Goal: Task Accomplishment & Management: Use online tool/utility

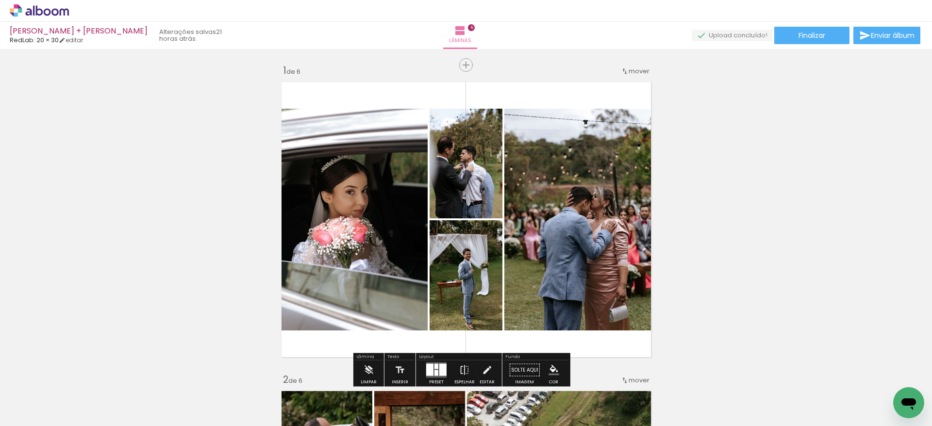
scroll to position [0, 1325]
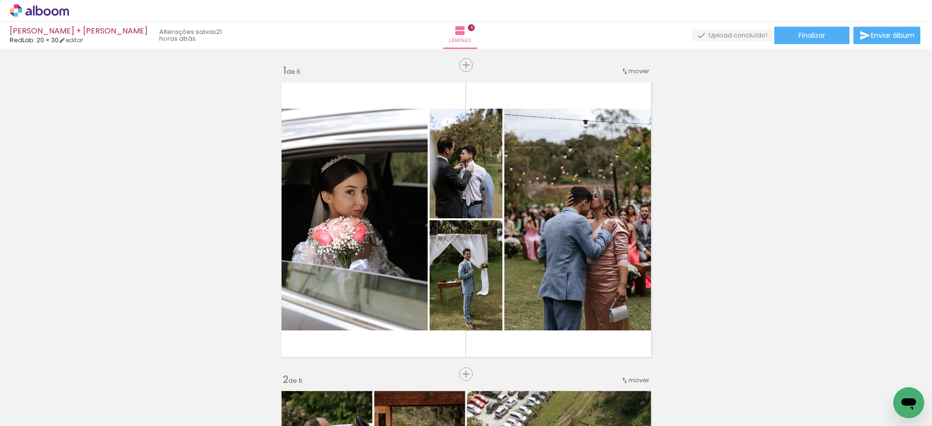
scroll to position [0, 1325]
click at [823, 28] on paper-button "Finalizar" at bounding box center [811, 35] width 75 height 17
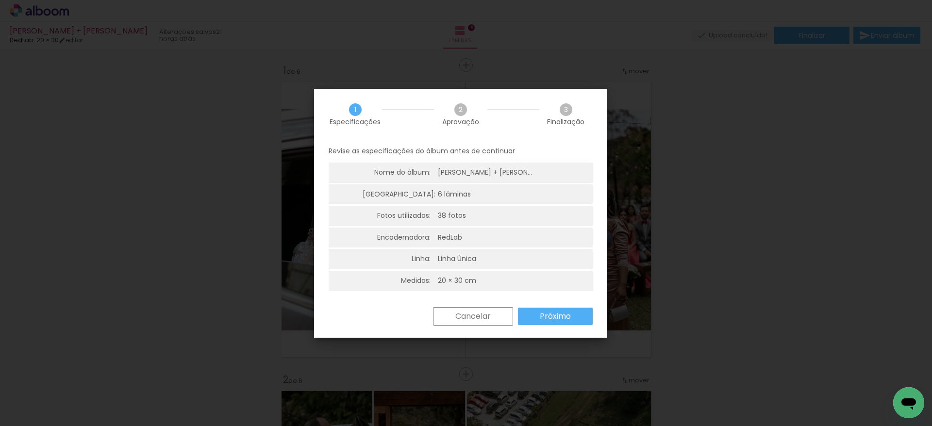
click at [0, 0] on slot "Próximo" at bounding box center [0, 0] width 0 height 0
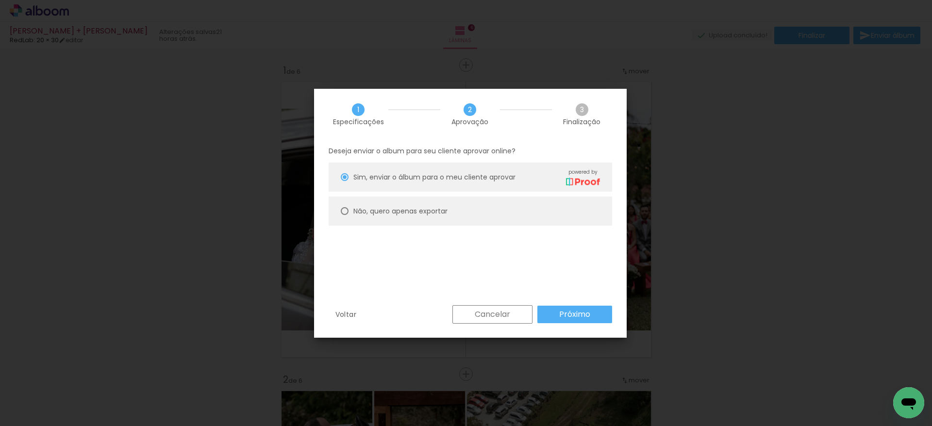
click at [524, 215] on paper-radio-button "Não, quero apenas exportar" at bounding box center [470, 211] width 283 height 29
type paper-radio-button "on"
click at [0, 0] on slot "Próximo" at bounding box center [0, 0] width 0 height 0
type input "Alta, 300 DPI"
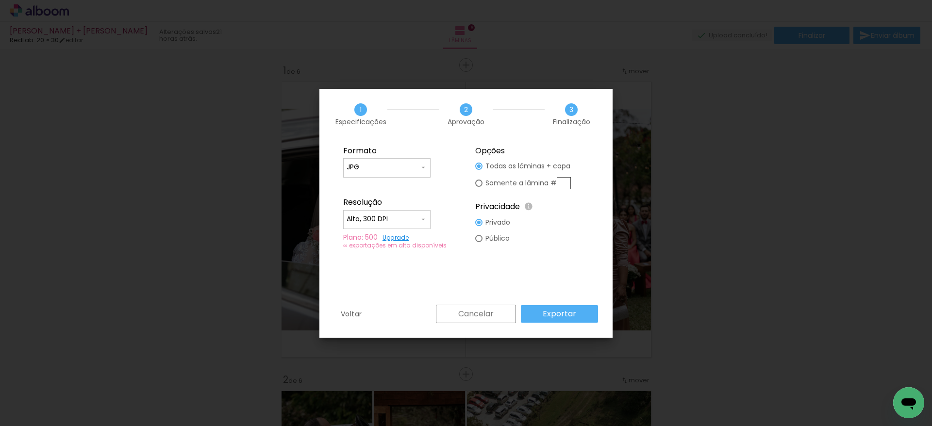
click at [0, 0] on slot "Exportar" at bounding box center [0, 0] width 0 height 0
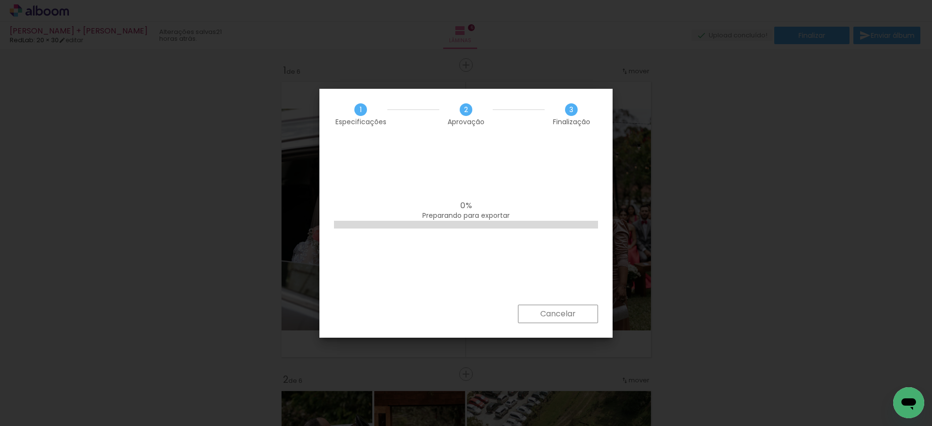
click at [0, 0] on slot "Cancelar" at bounding box center [0, 0] width 0 height 0
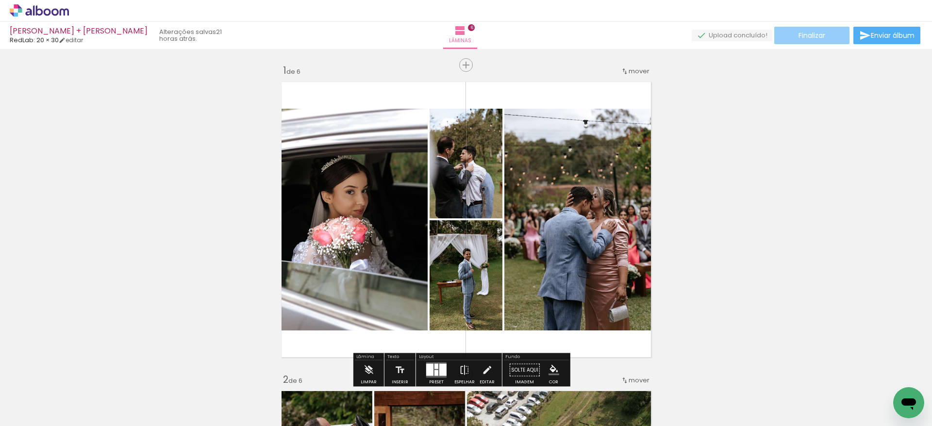
click at [812, 33] on span "Finalizar" at bounding box center [811, 35] width 27 height 7
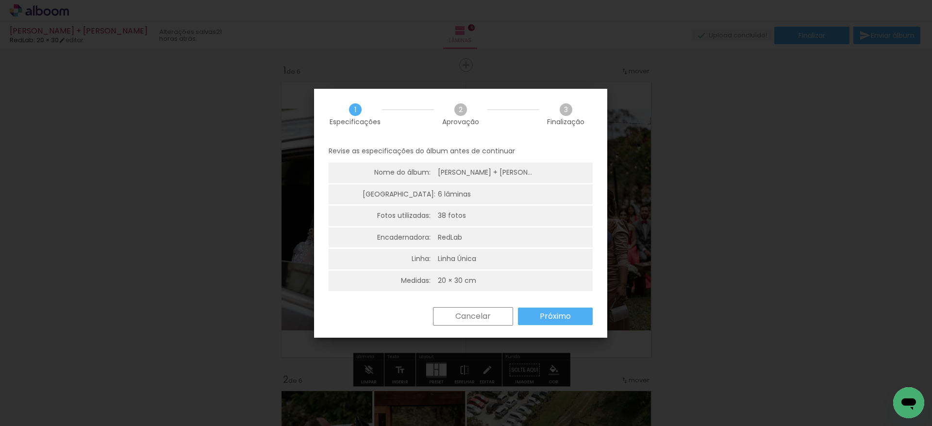
click at [0, 0] on slot "Próximo" at bounding box center [0, 0] width 0 height 0
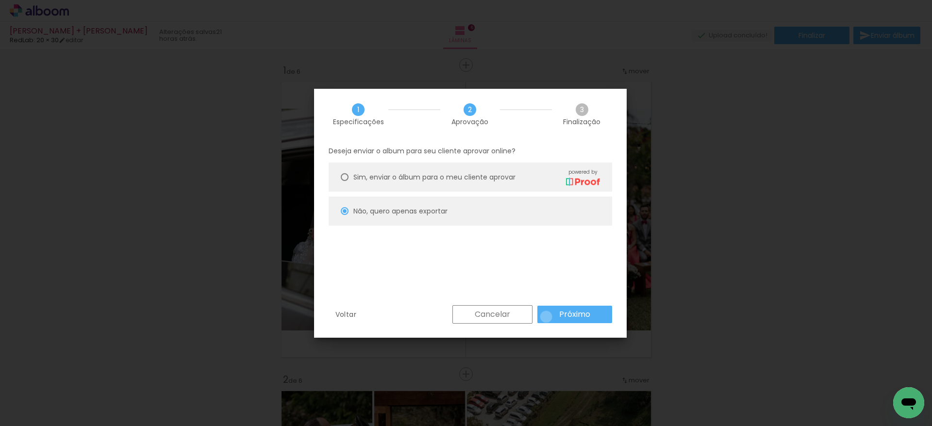
click at [546, 317] on paper-button "Próximo" at bounding box center [574, 314] width 75 height 17
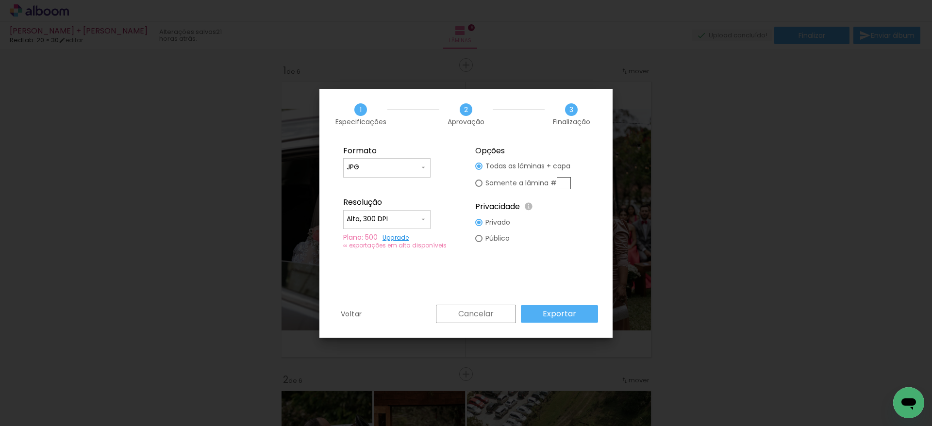
click at [413, 173] on div at bounding box center [387, 172] width 81 height 1
click at [395, 185] on paper-item "PDF" at bounding box center [386, 185] width 87 height 19
type input "PDF"
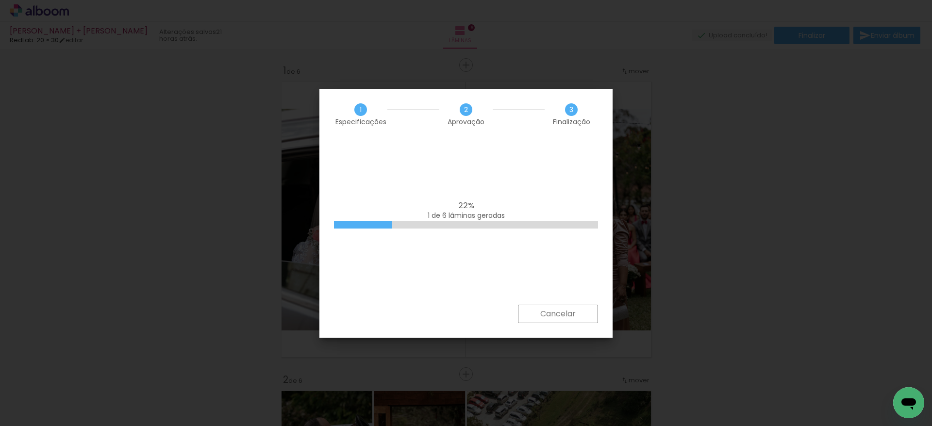
click at [0, 0] on slot "Cancelar" at bounding box center [0, 0] width 0 height 0
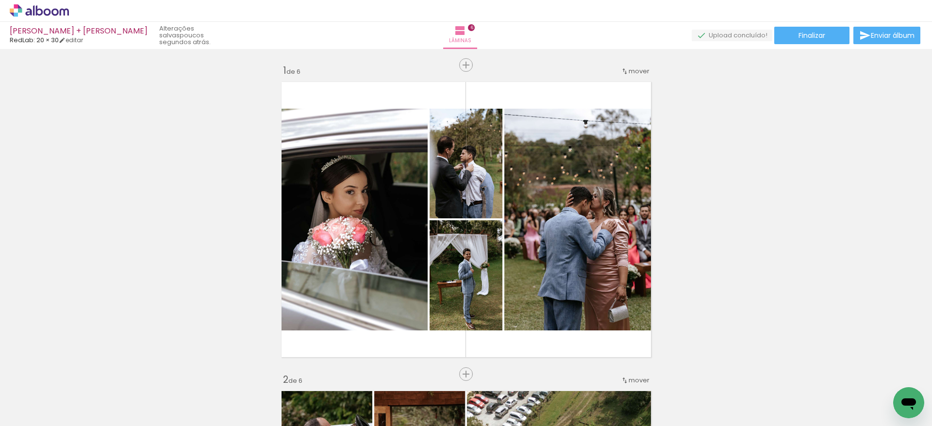
click at [799, 29] on paper-button "Finalizar" at bounding box center [811, 35] width 75 height 17
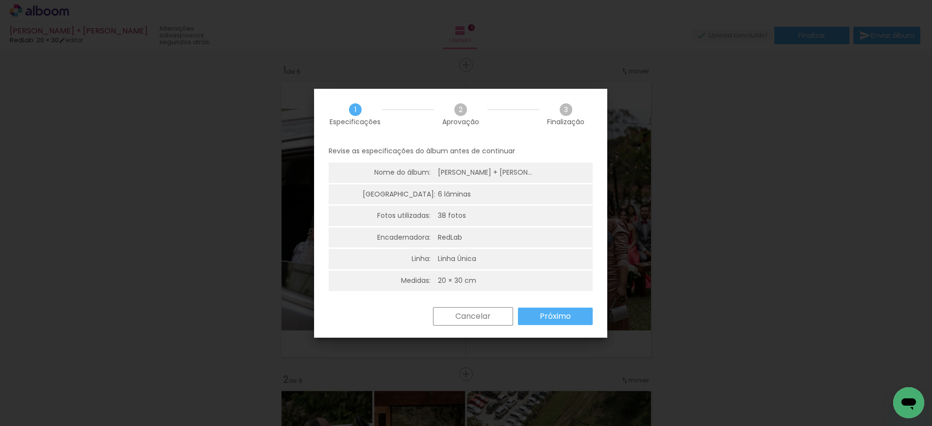
click at [0, 0] on slot "Próximo" at bounding box center [0, 0] width 0 height 0
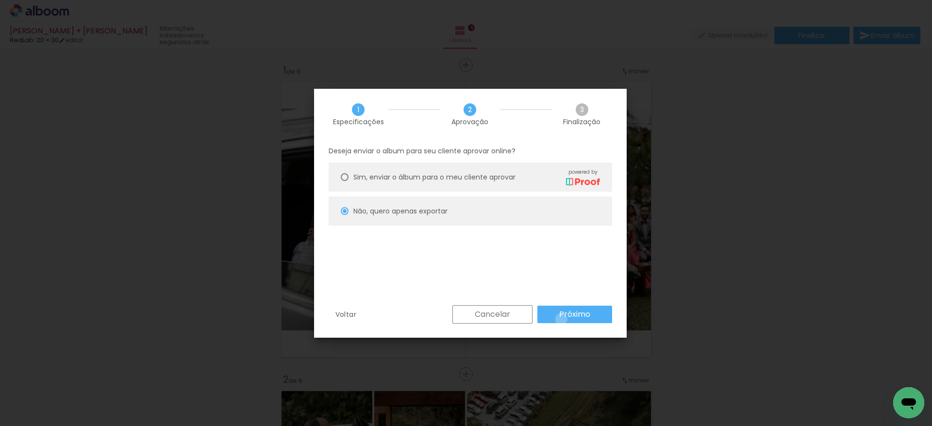
click at [0, 0] on slot "Próximo" at bounding box center [0, 0] width 0 height 0
